Goal: Task Accomplishment & Management: Manage account settings

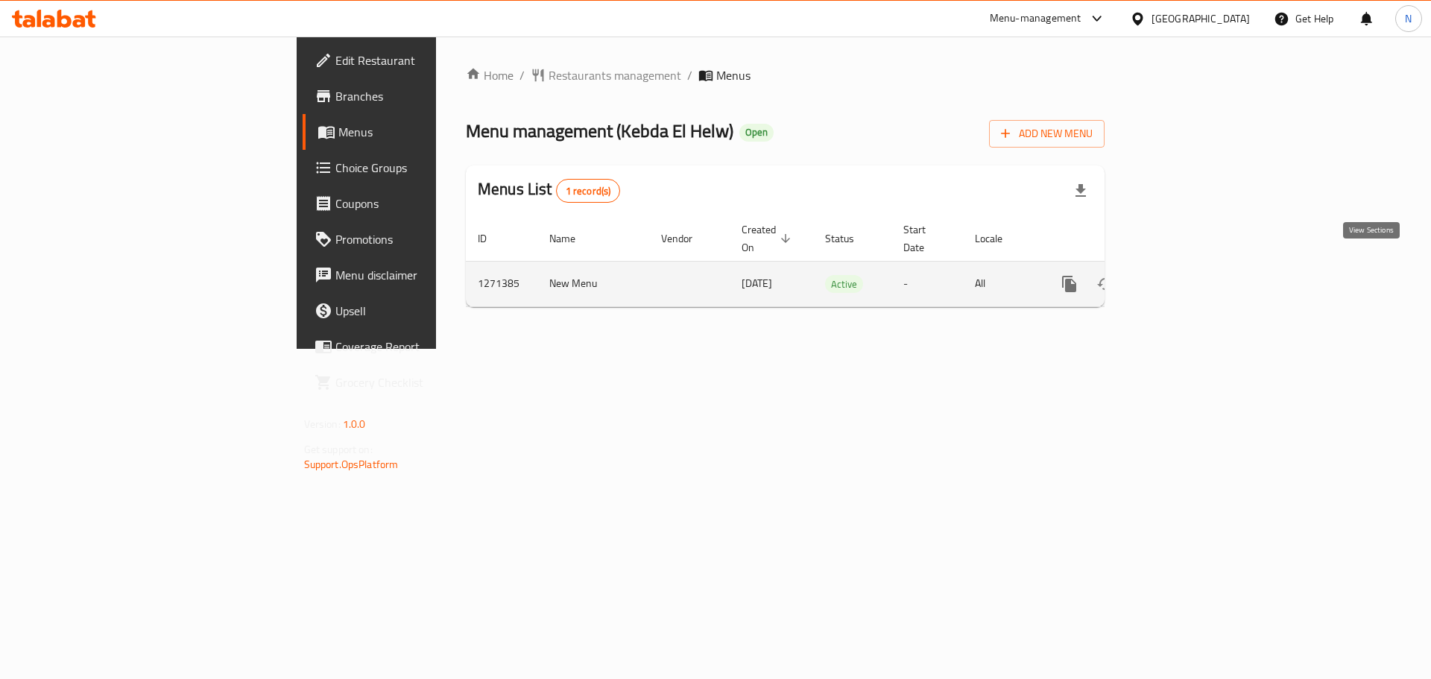
click at [1186, 275] on icon "enhanced table" at bounding box center [1177, 284] width 18 height 18
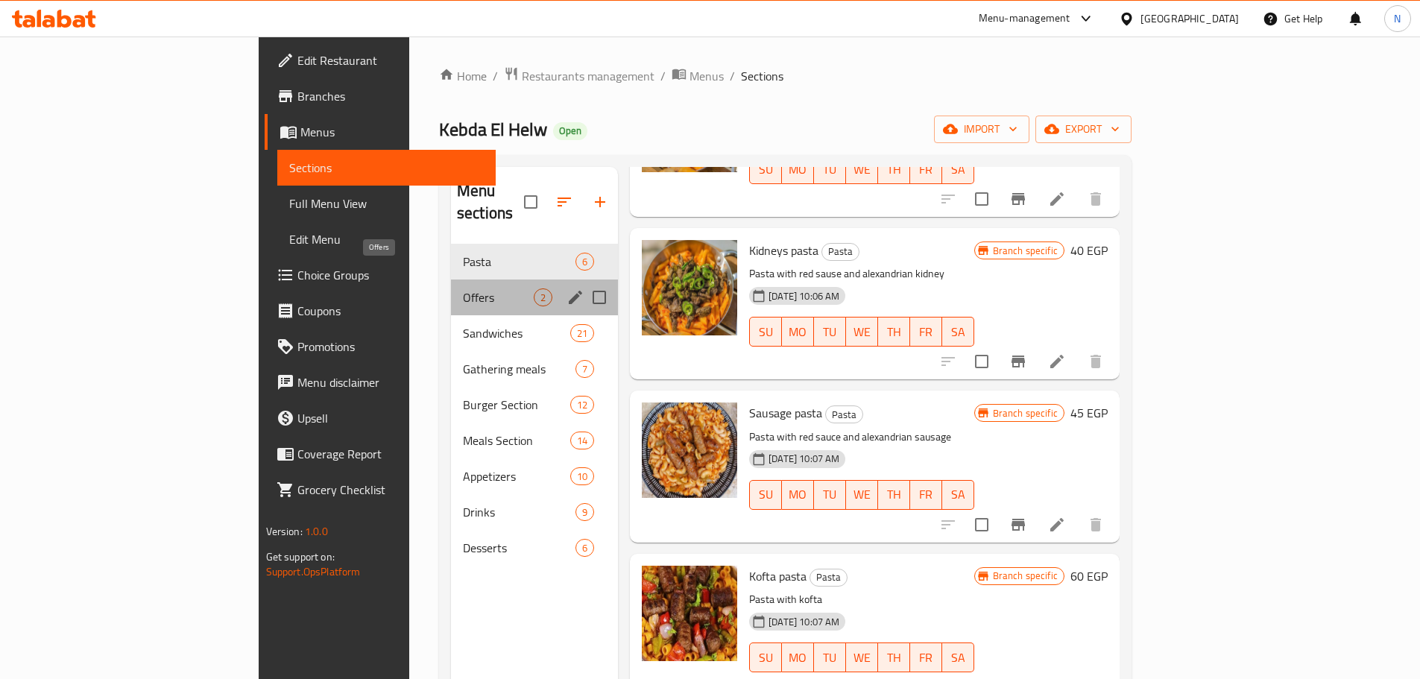
click at [463, 289] on span "Offers" at bounding box center [498, 298] width 71 height 18
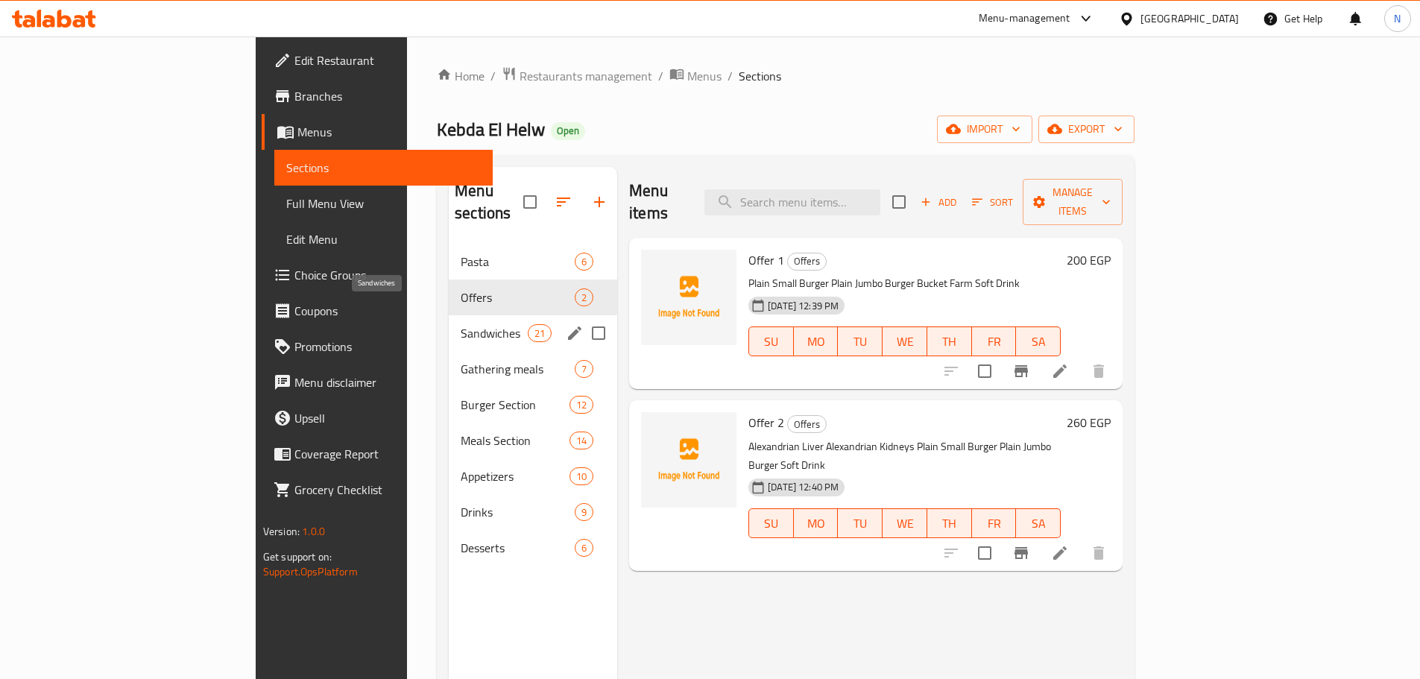
click at [461, 324] on span "Sandwiches" at bounding box center [494, 333] width 67 height 18
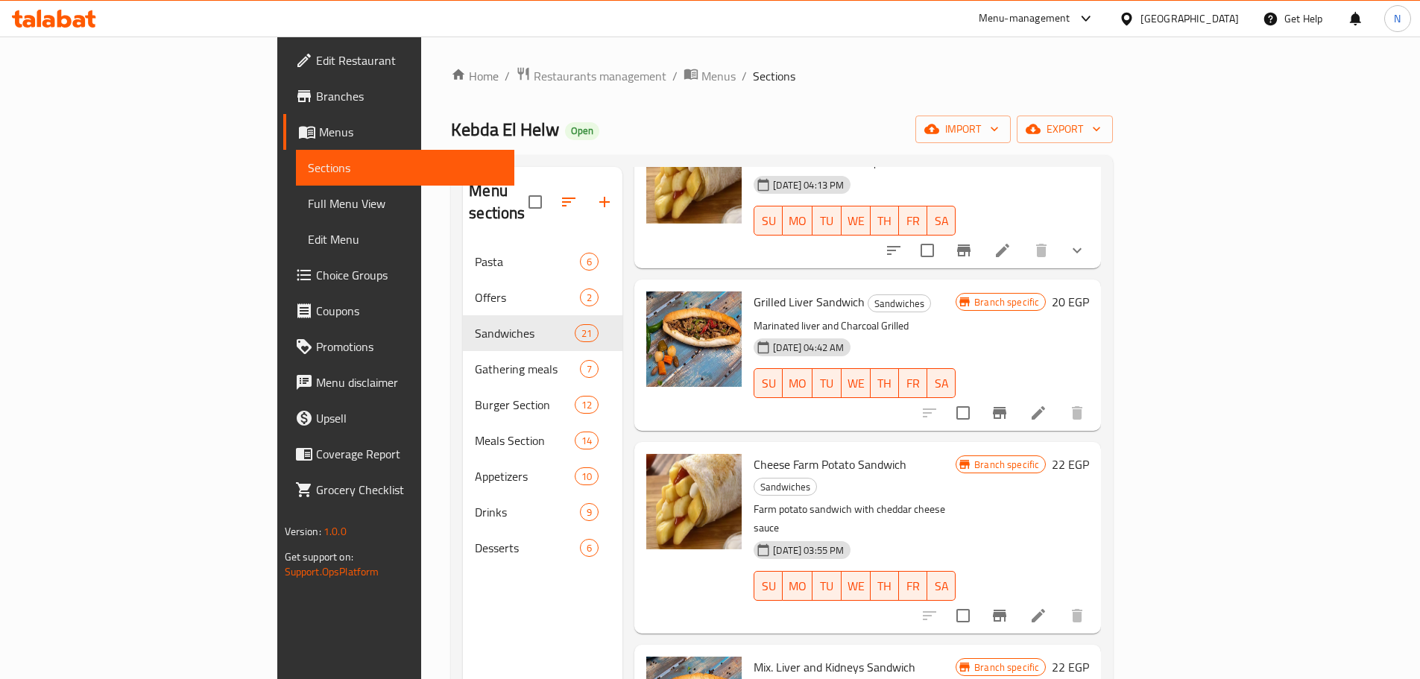
scroll to position [1660, 0]
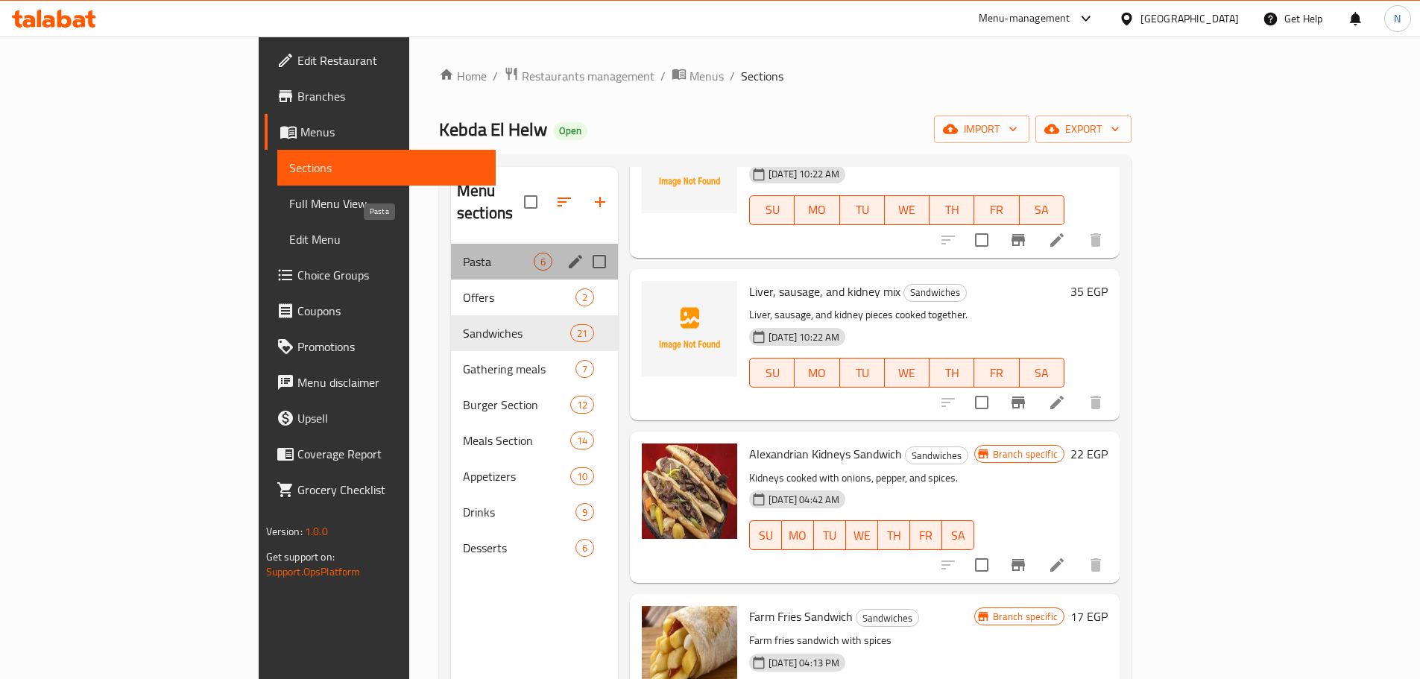
click at [463, 253] on span "Pasta" at bounding box center [498, 262] width 71 height 18
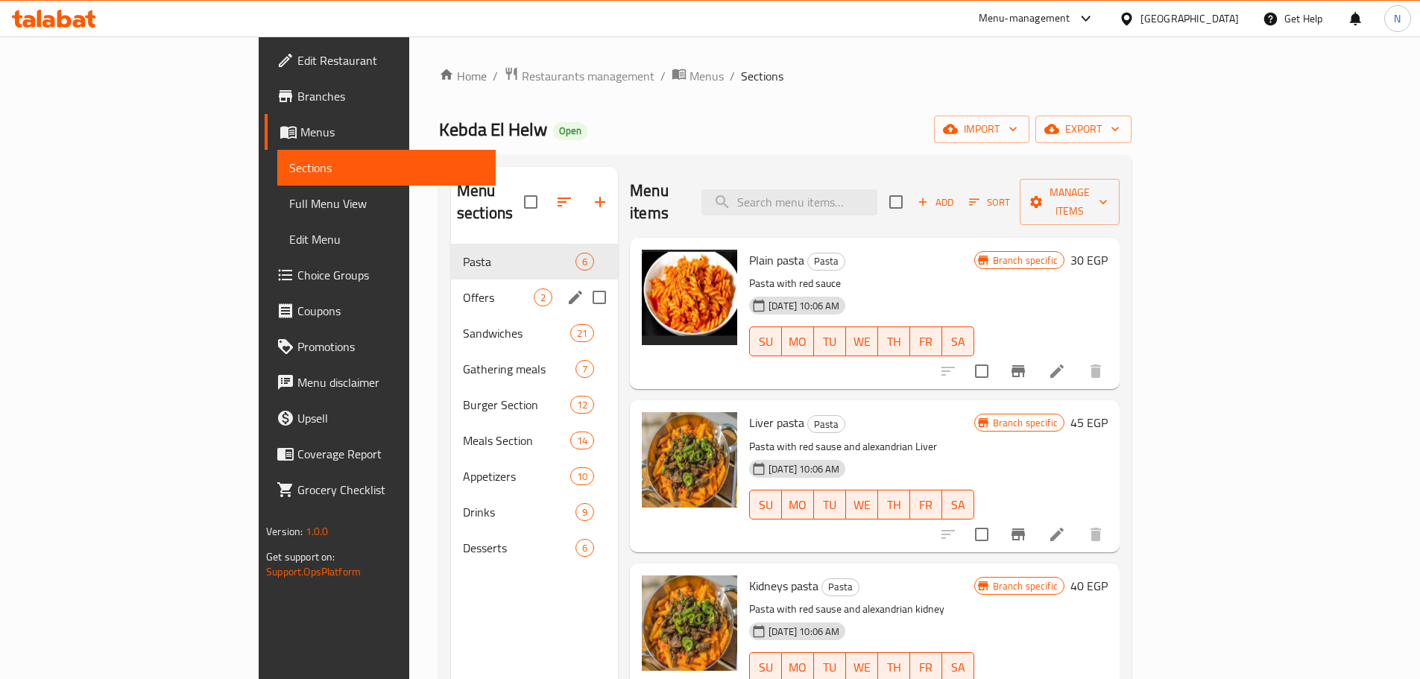
click at [463, 289] on span "Offers" at bounding box center [498, 298] width 71 height 18
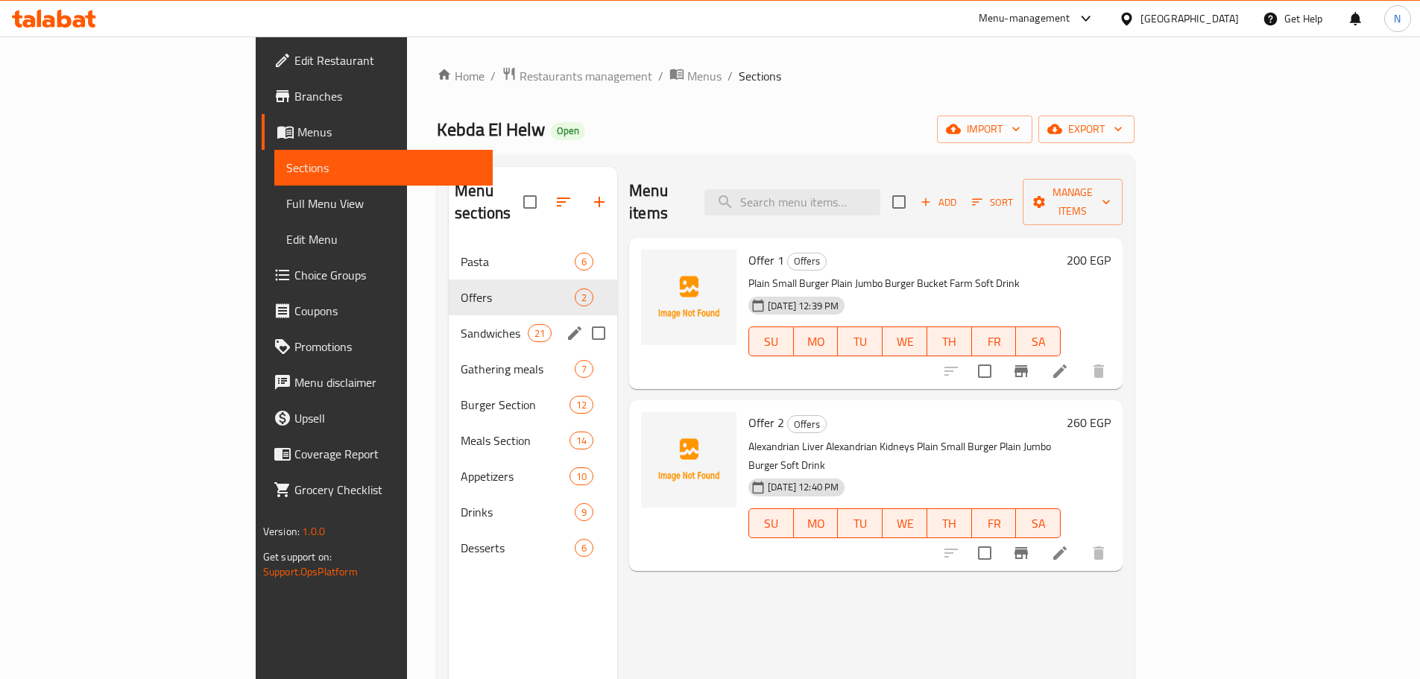
click at [461, 324] on span "Sandwiches" at bounding box center [494, 333] width 67 height 18
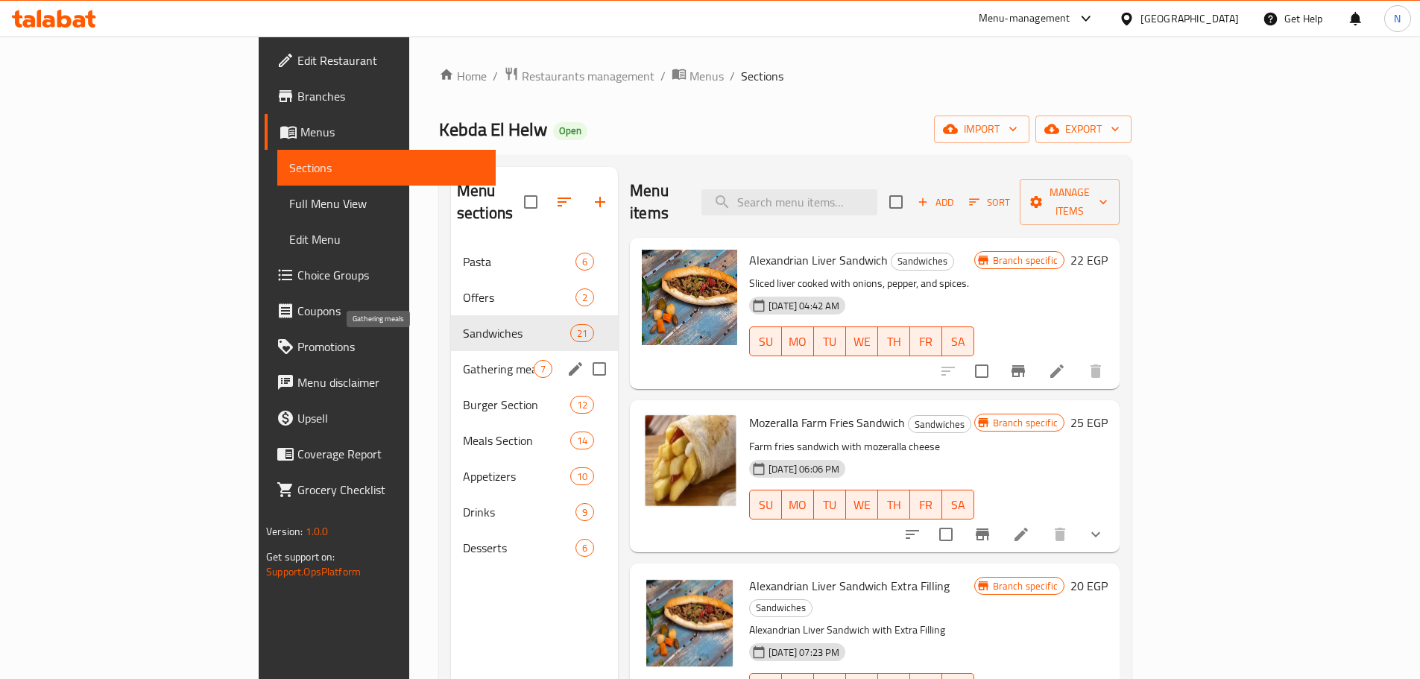
click at [463, 360] on span "Gathering meals" at bounding box center [498, 369] width 71 height 18
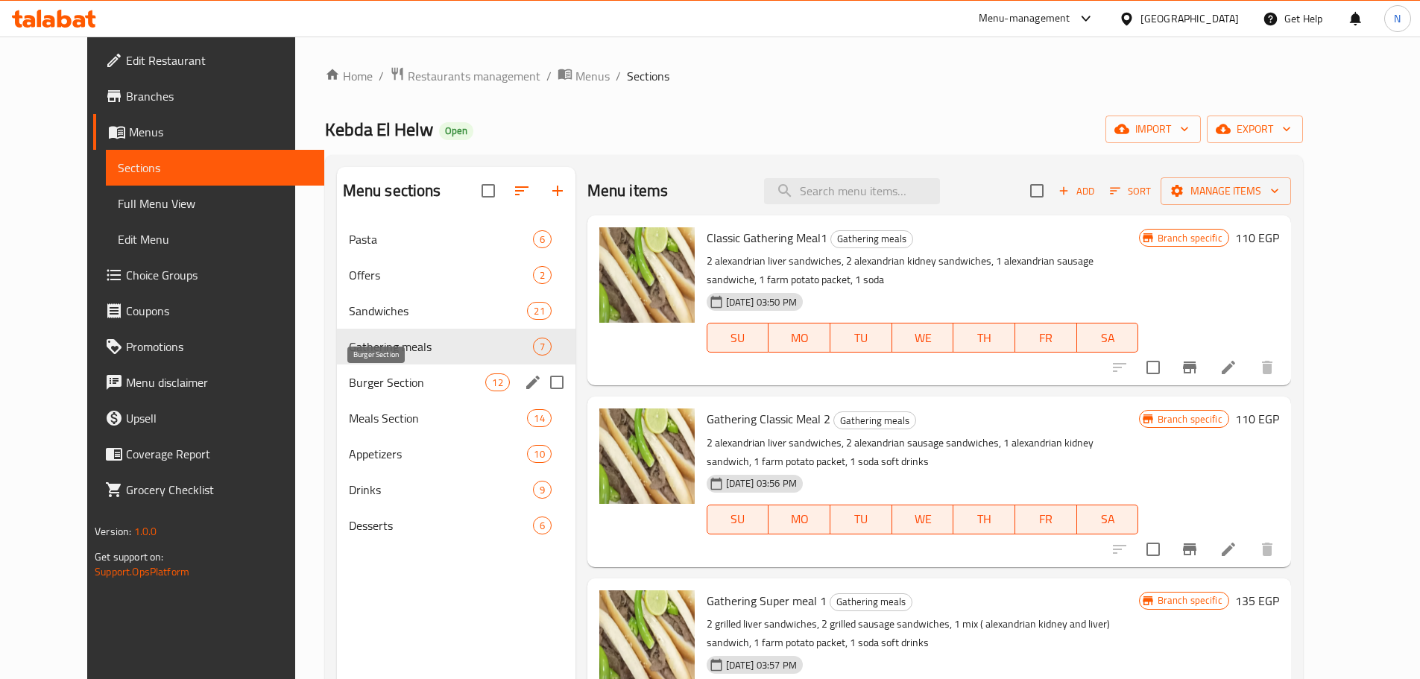
click at [388, 387] on span "Burger Section" at bounding box center [417, 383] width 137 height 18
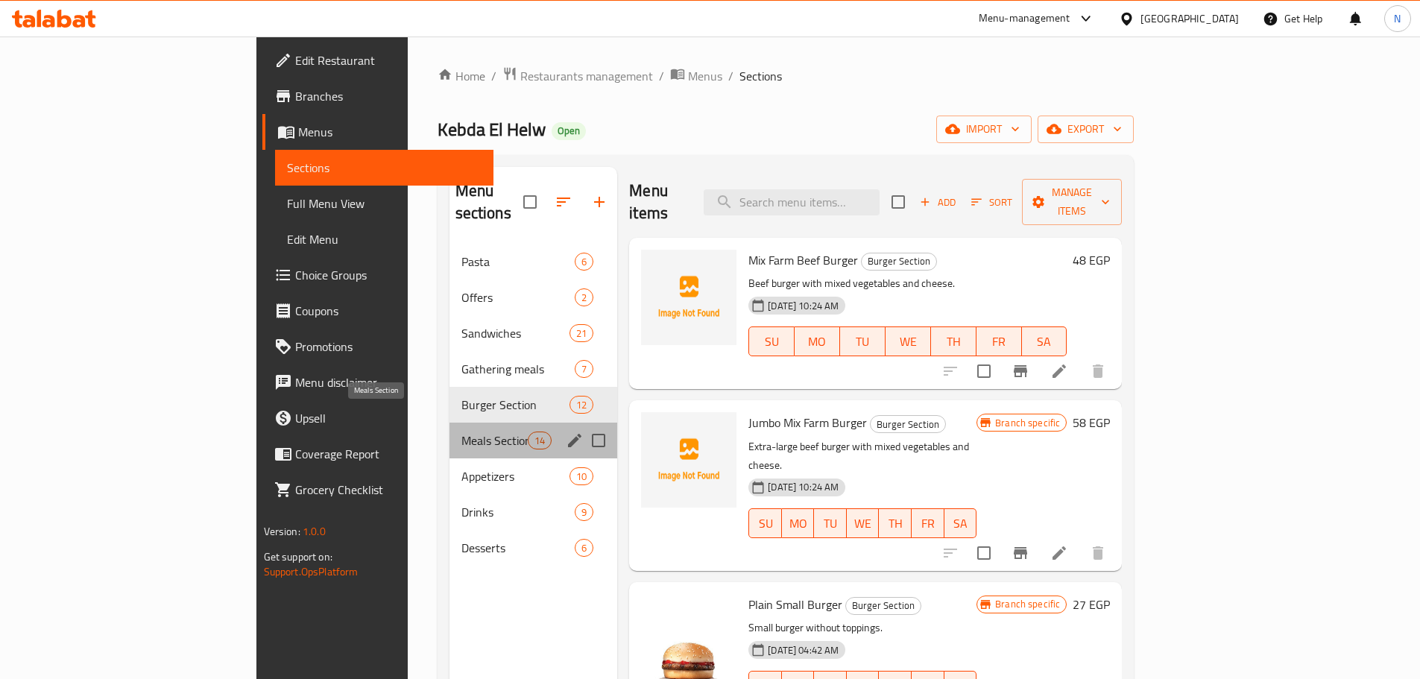
click at [461, 432] on span "Meals Section" at bounding box center [494, 441] width 66 height 18
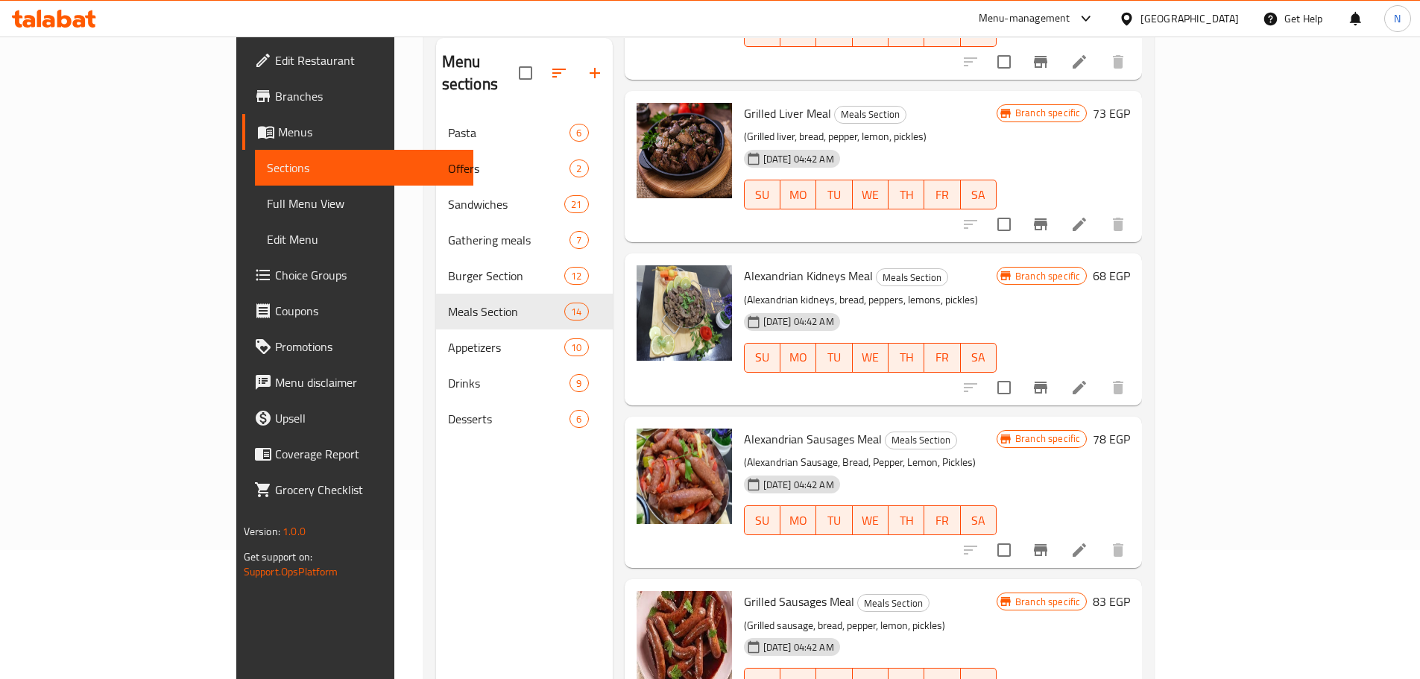
scroll to position [209, 0]
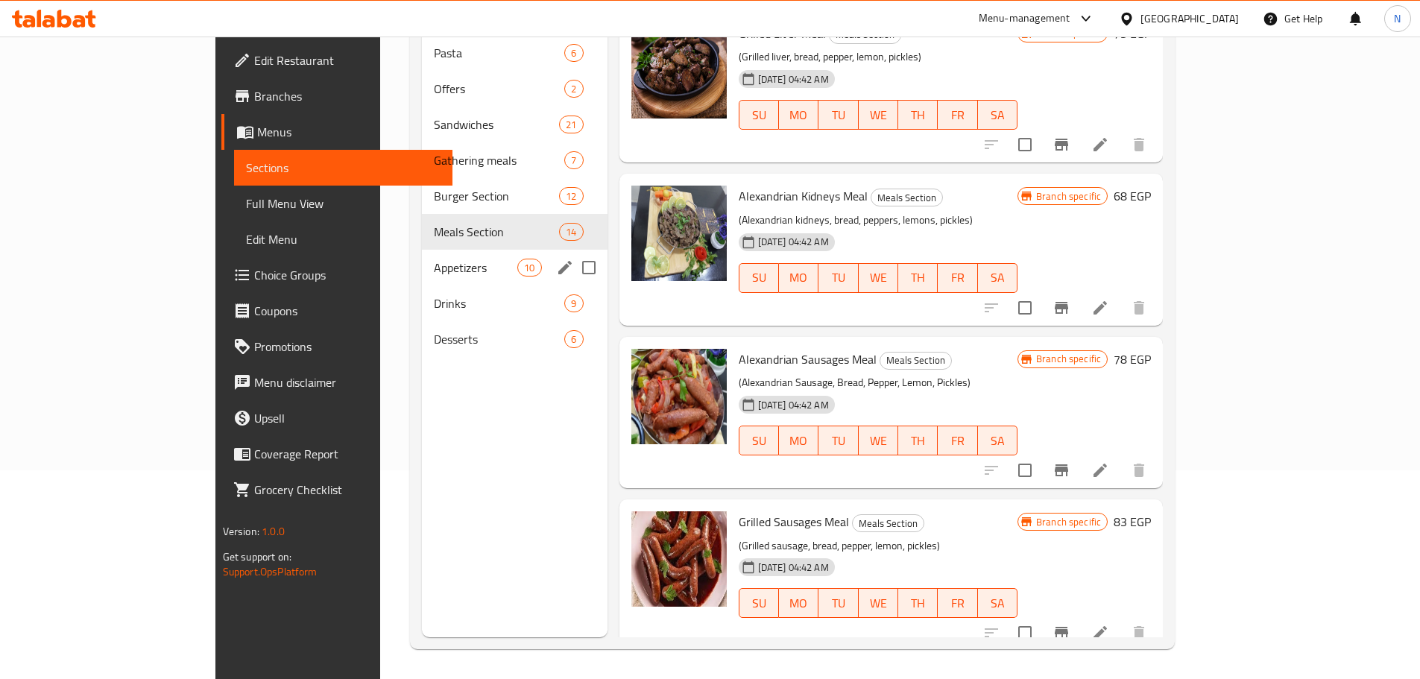
click at [434, 259] on span "Appetizers" at bounding box center [475, 268] width 83 height 18
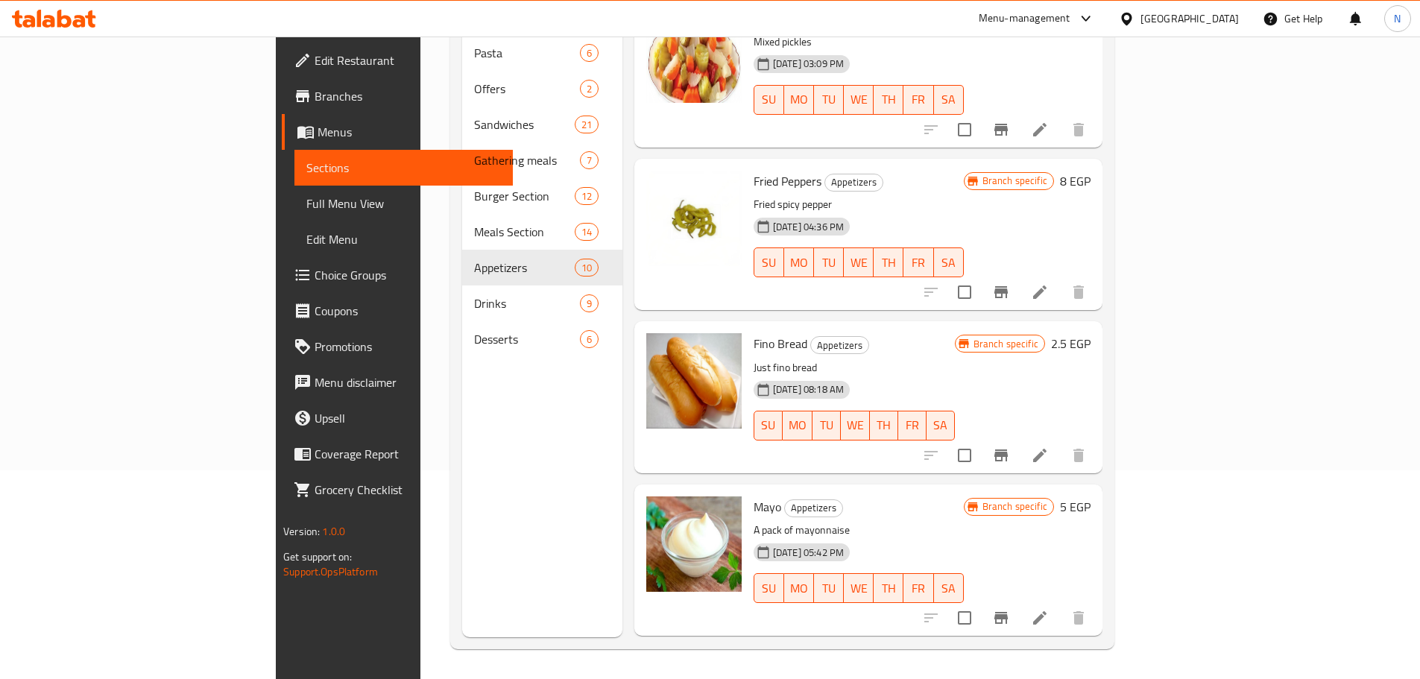
scroll to position [987, 0]
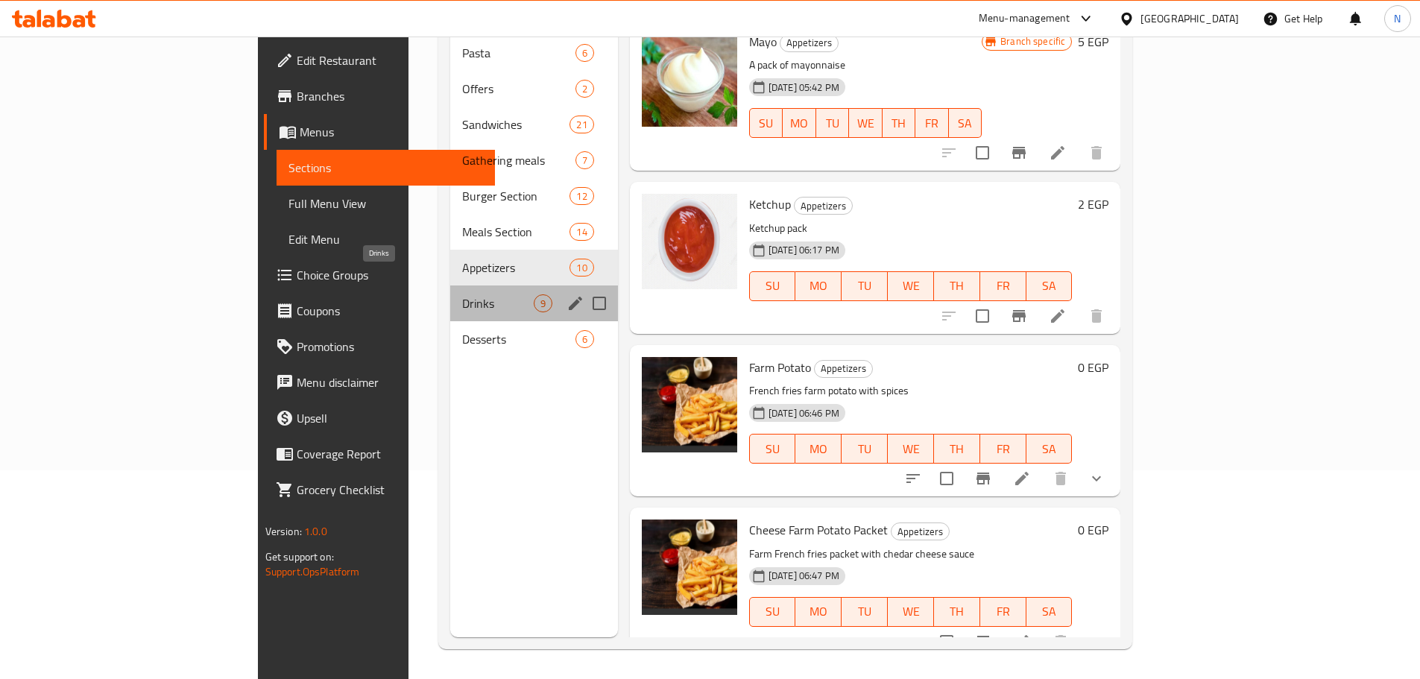
click at [462, 294] on span "Drinks" at bounding box center [498, 303] width 72 height 18
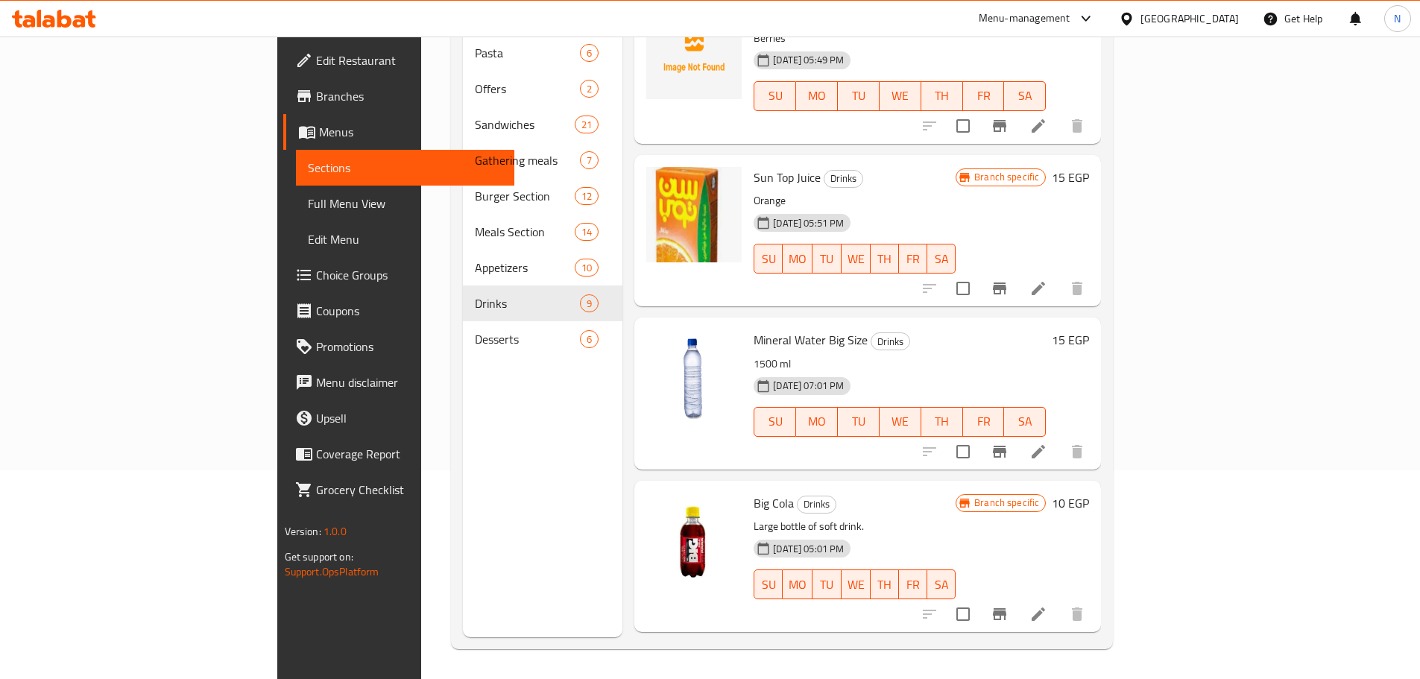
scroll to position [78, 0]
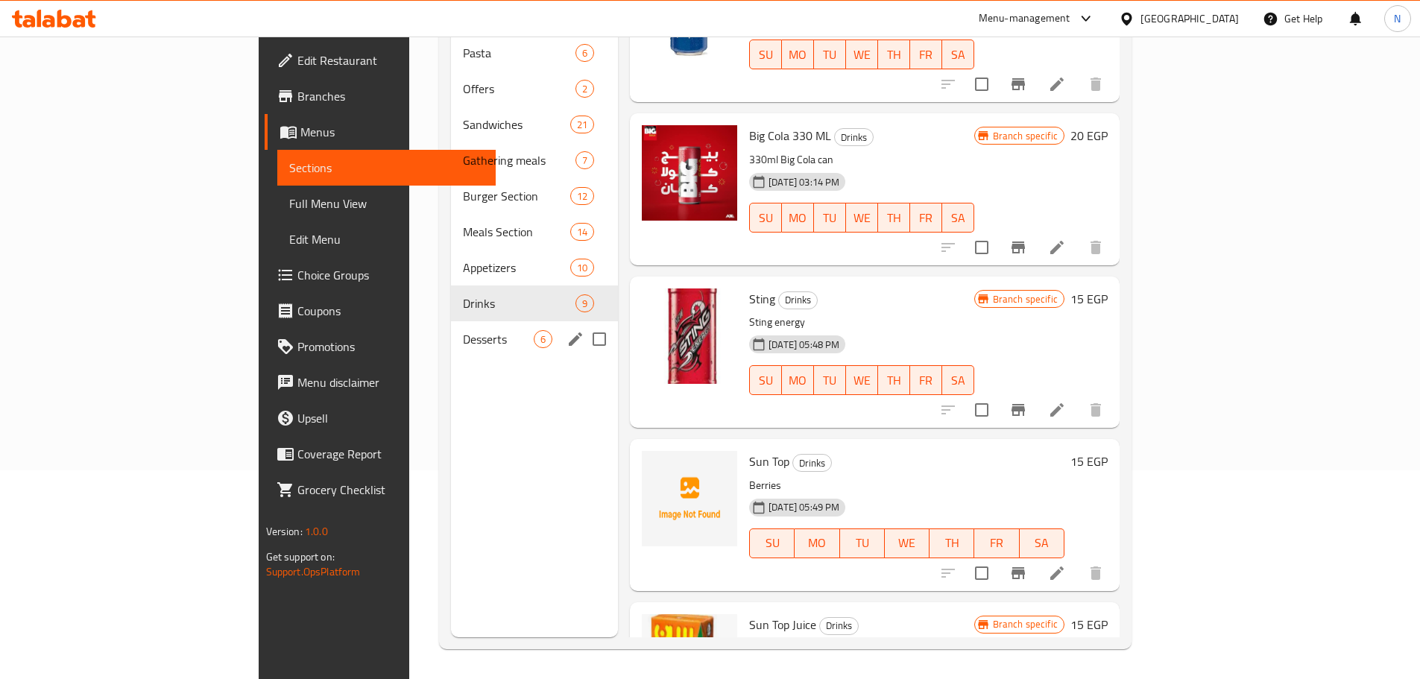
click at [463, 330] on span "Desserts" at bounding box center [498, 339] width 71 height 18
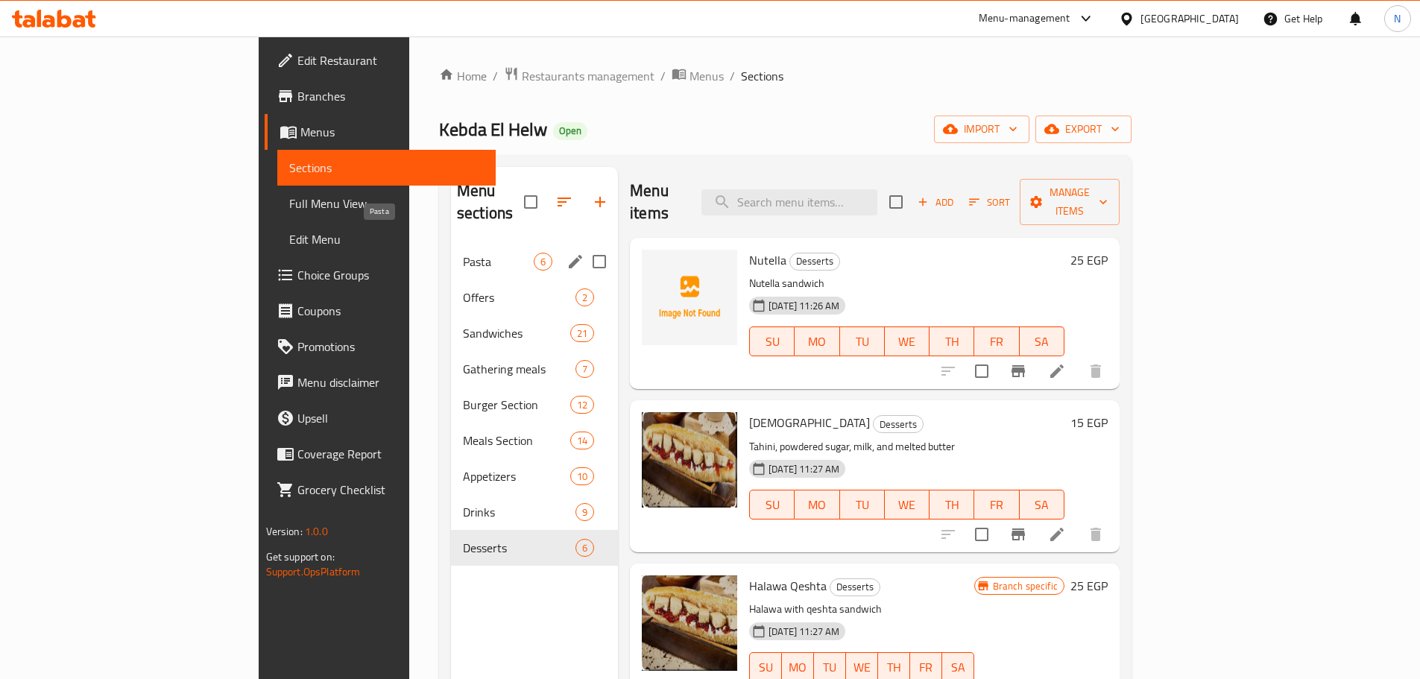
click at [463, 253] on span "Pasta" at bounding box center [498, 262] width 71 height 18
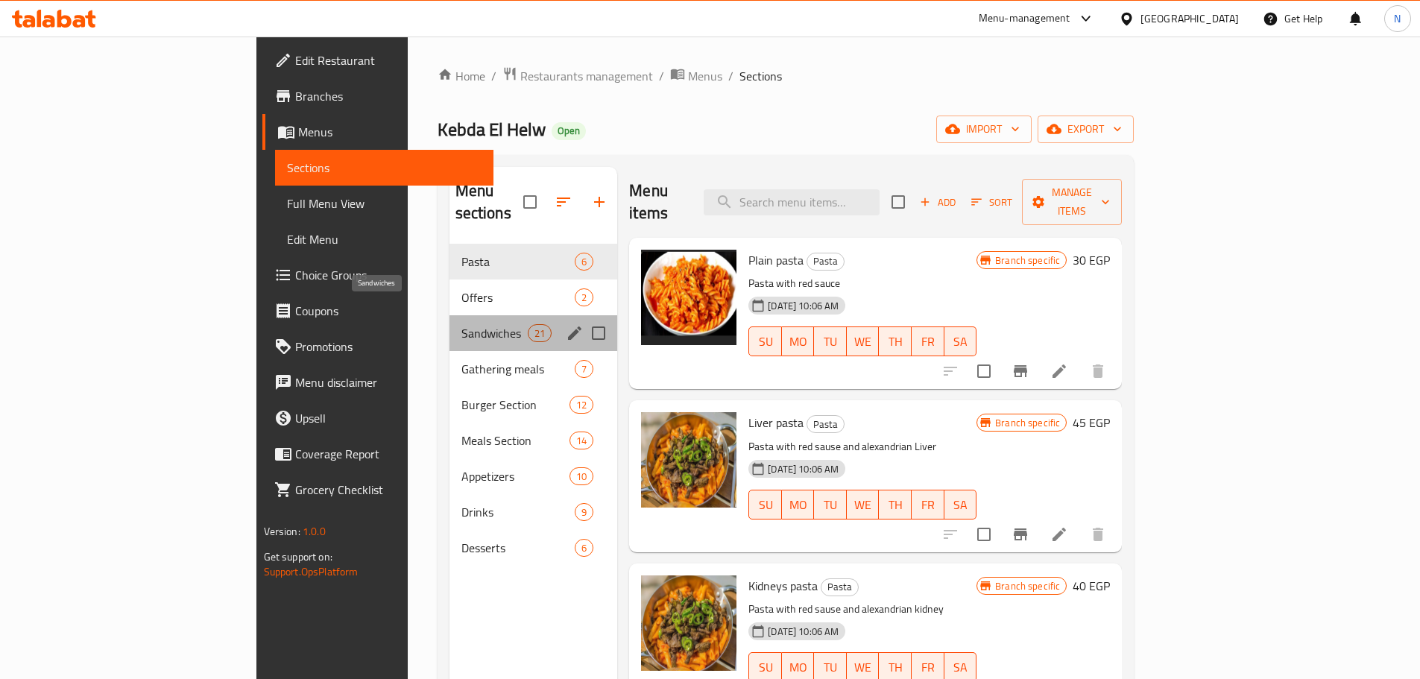
click at [461, 324] on span "Sandwiches" at bounding box center [494, 333] width 66 height 18
